Goal: Information Seeking & Learning: Learn about a topic

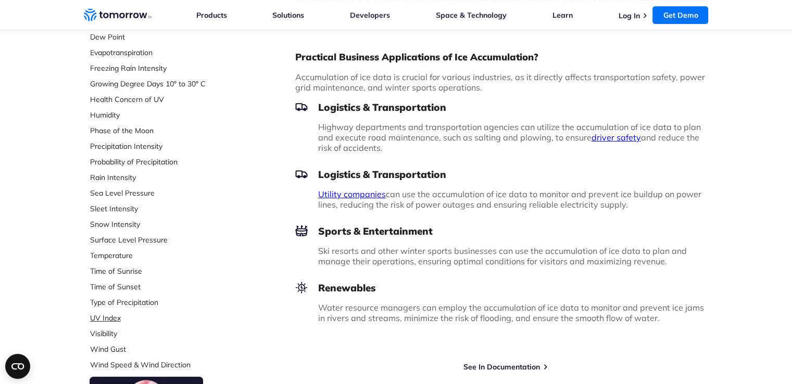
scroll to position [260, 0]
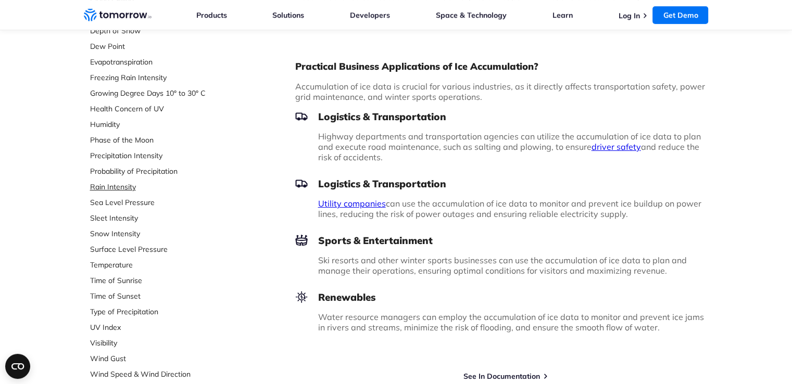
click at [121, 185] on link "Rain Intensity" at bounding box center [159, 187] width 139 height 10
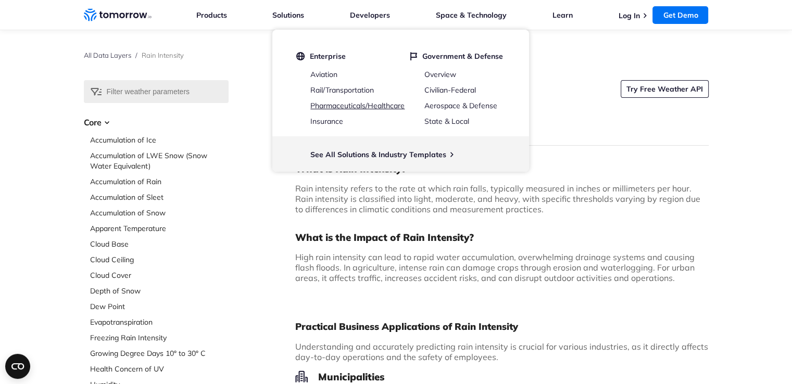
click at [354, 107] on link "Pharmaceuticals/Healthcare" at bounding box center [357, 105] width 94 height 9
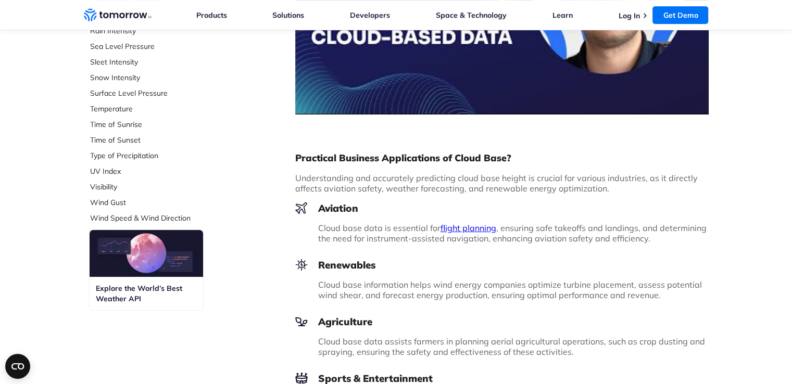
scroll to position [260, 0]
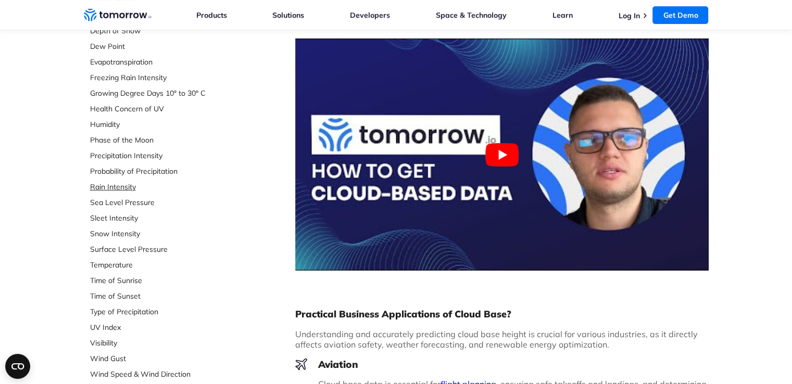
click at [129, 188] on link "Rain Intensity" at bounding box center [159, 187] width 139 height 10
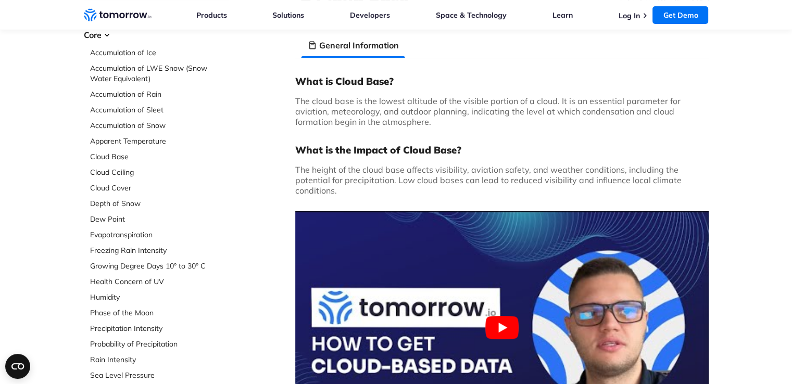
scroll to position [0, 0]
